Goal: Information Seeking & Learning: Learn about a topic

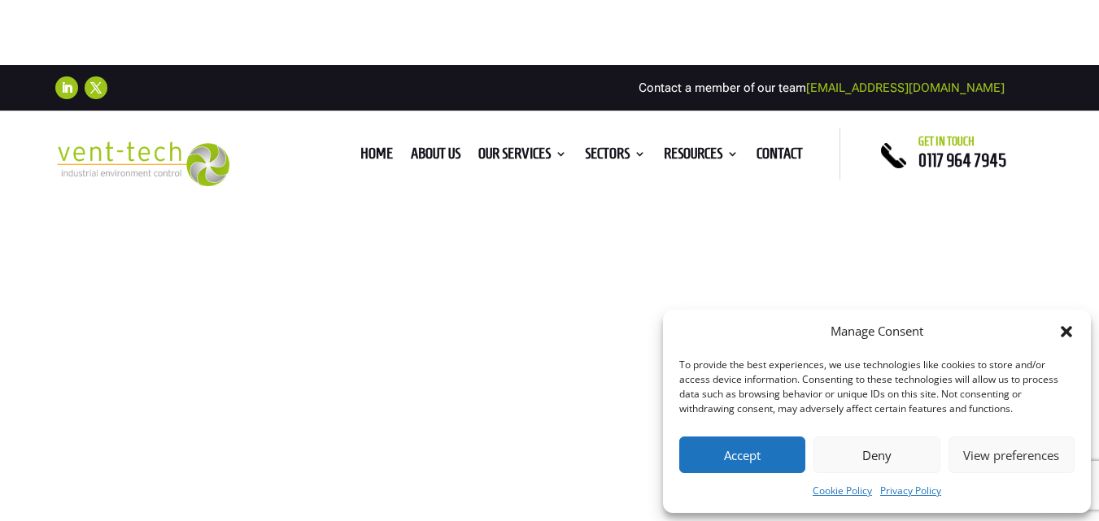
click at [745, 443] on button "Accept" at bounding box center [742, 455] width 126 height 37
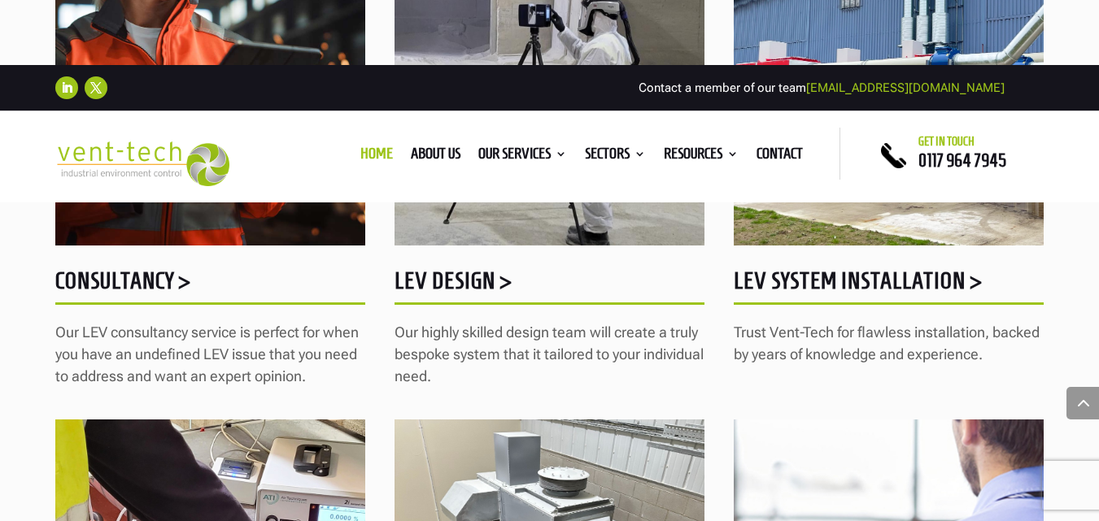
scroll to position [1648, 0]
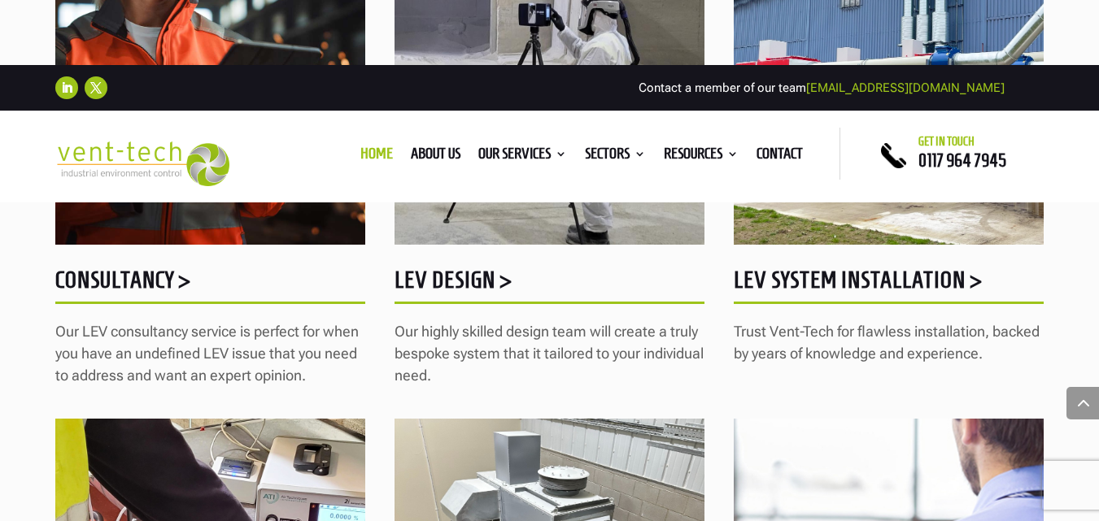
click at [438, 280] on h5 "LEV Design >" at bounding box center [550, 284] width 310 height 32
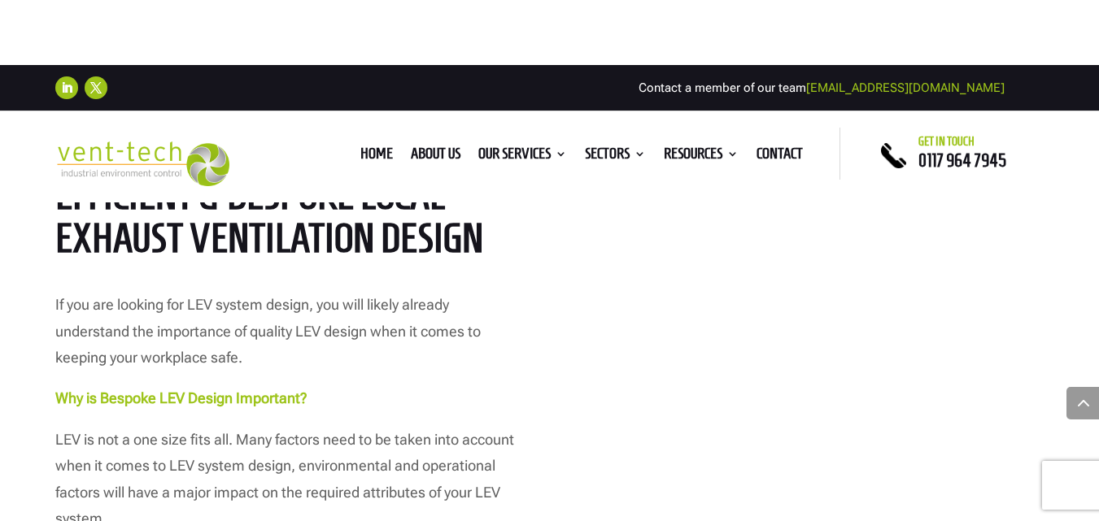
scroll to position [784, 0]
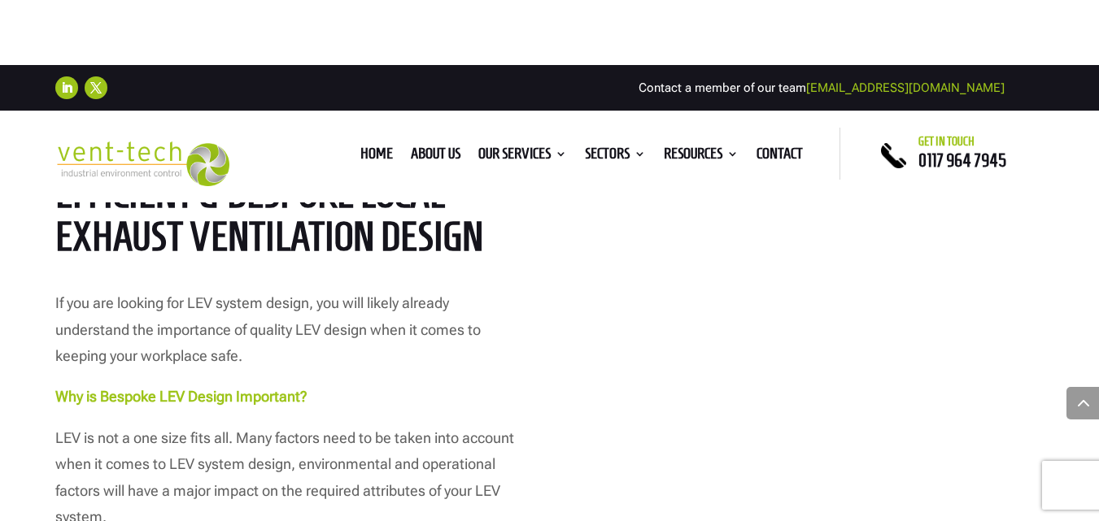
click at [369, 231] on h2 "Efficient & Bespoke Local Exhaust Ventilation Design" at bounding box center [289, 219] width 468 height 94
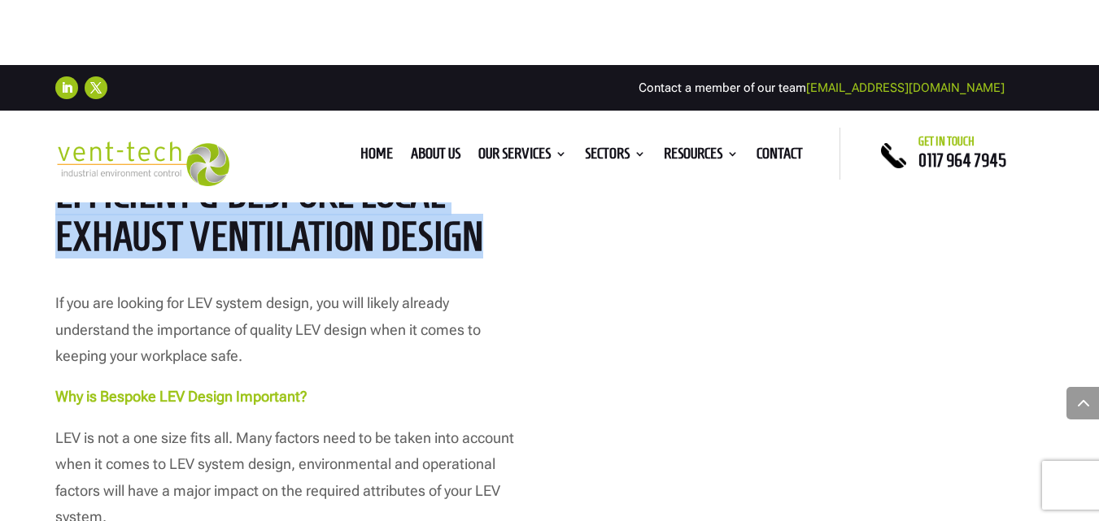
click at [369, 231] on h2 "Efficient & Bespoke Local Exhaust Ventilation Design" at bounding box center [289, 219] width 468 height 94
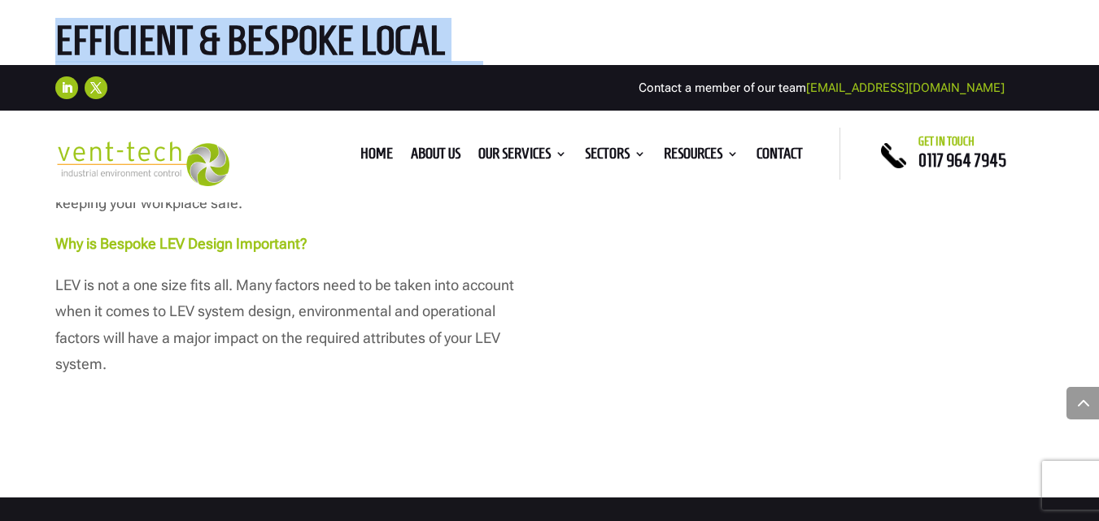
scroll to position [943, 0]
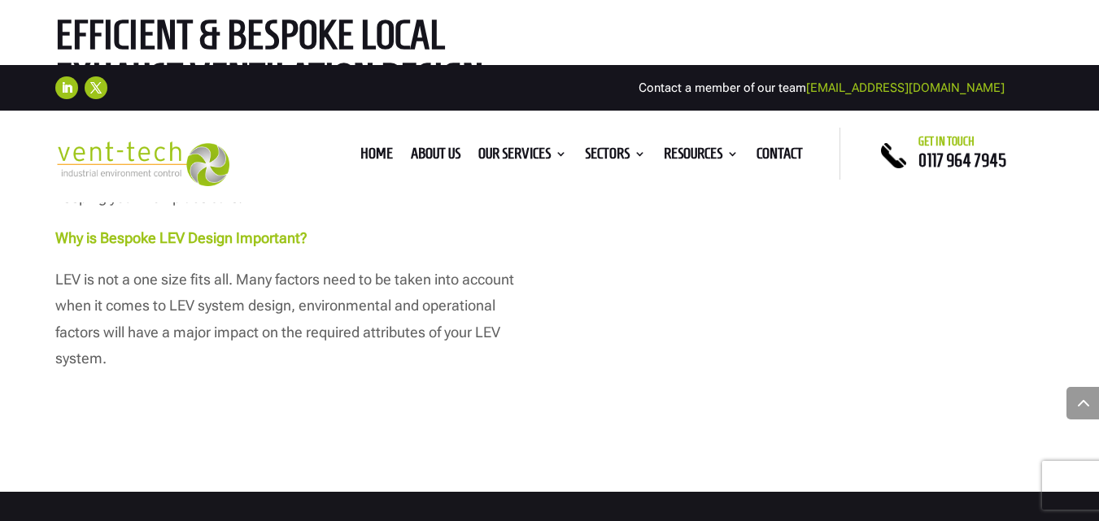
click at [471, 330] on p "LEV is not a one size fits all. Many factors need to be taken into account when…" at bounding box center [289, 320] width 468 height 106
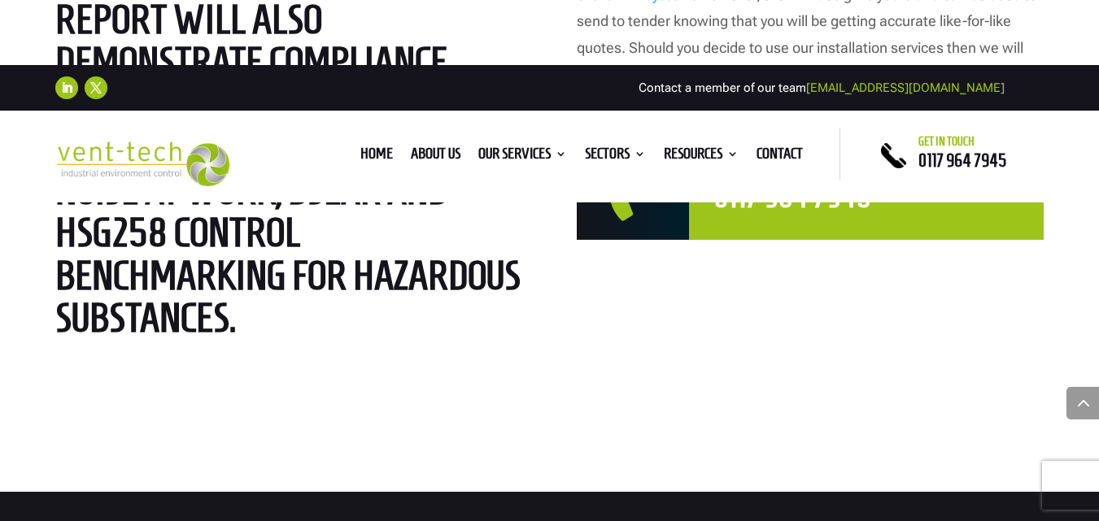
scroll to position [4790, 0]
